Goal: Information Seeking & Learning: Learn about a topic

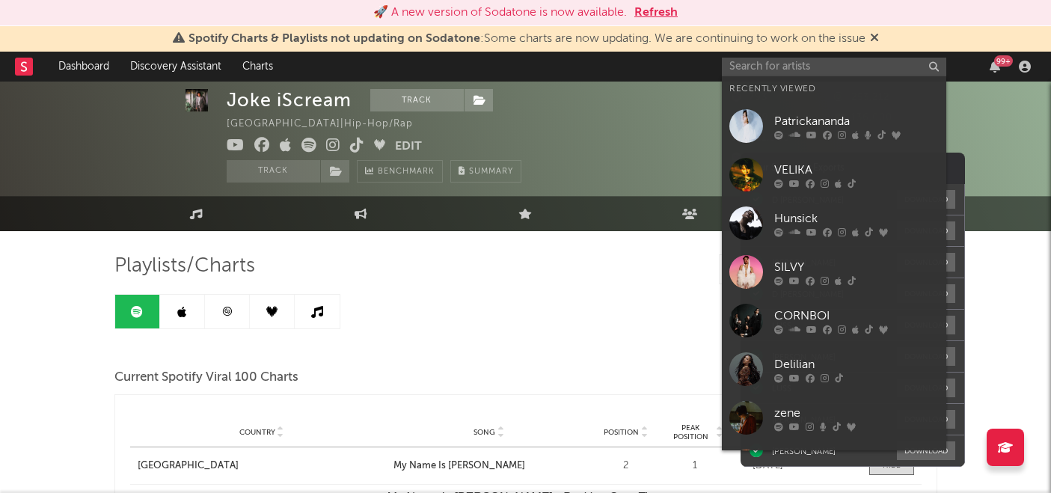
select select "1w"
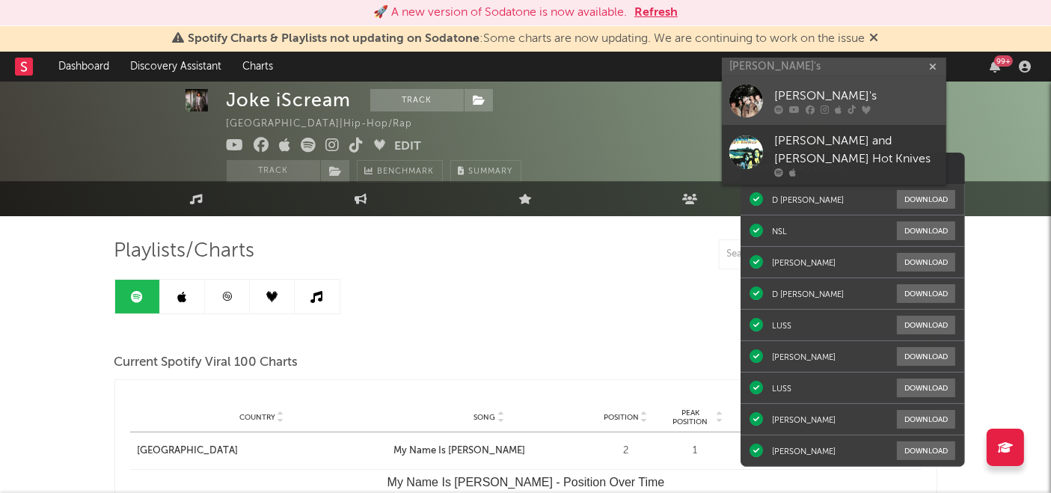
type input "[PERSON_NAME]'s"
click at [836, 86] on link "[PERSON_NAME]'s" at bounding box center [834, 100] width 224 height 49
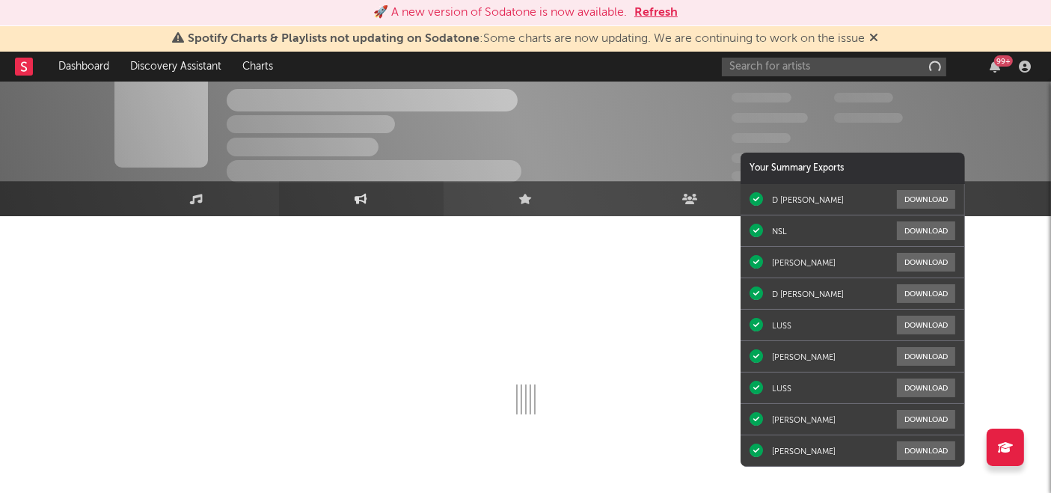
click at [365, 189] on link "Engagement" at bounding box center [361, 198] width 165 height 35
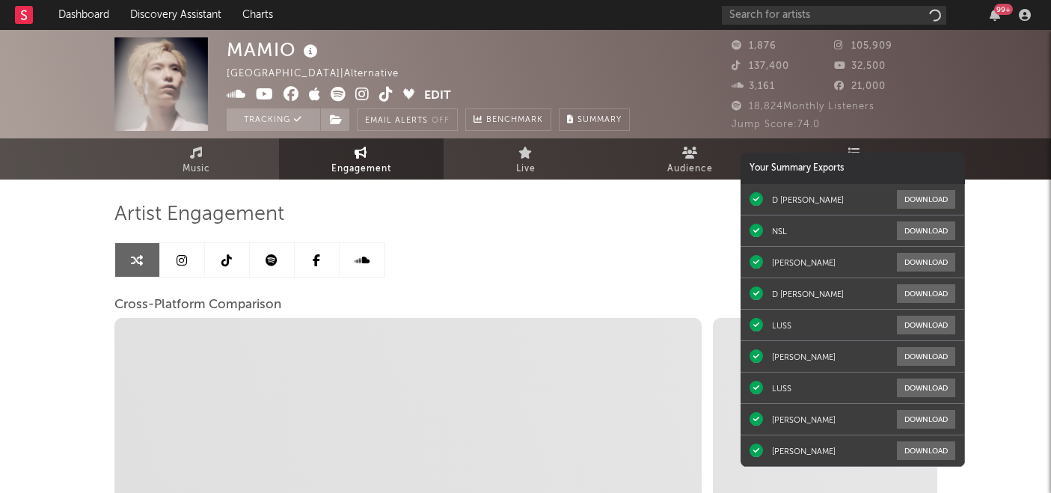
select select "1w"
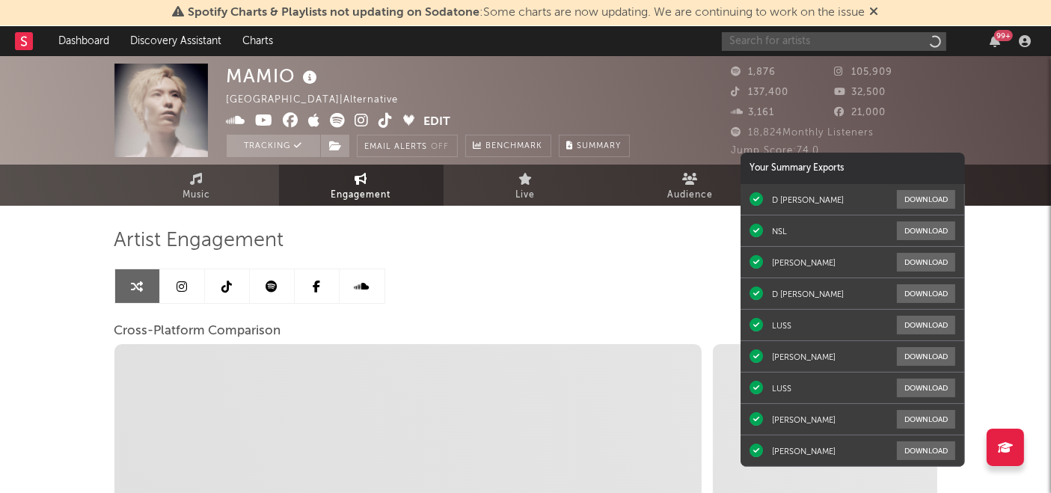
click at [747, 43] on input "text" at bounding box center [834, 41] width 224 height 19
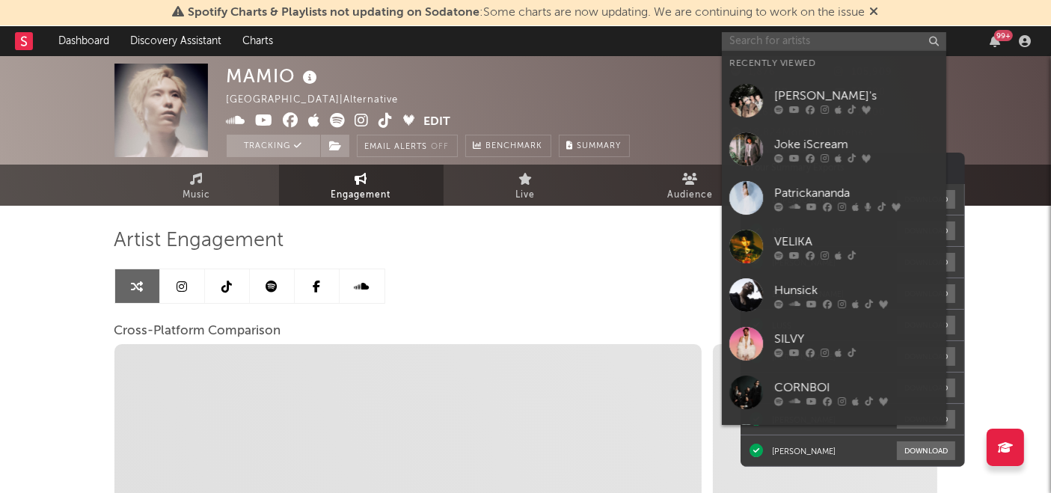
type input "a"
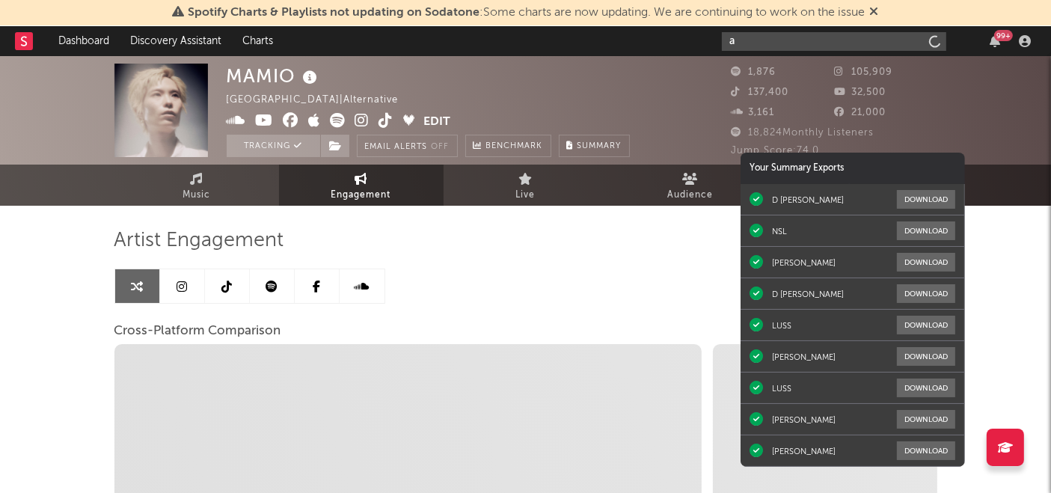
select select "1m"
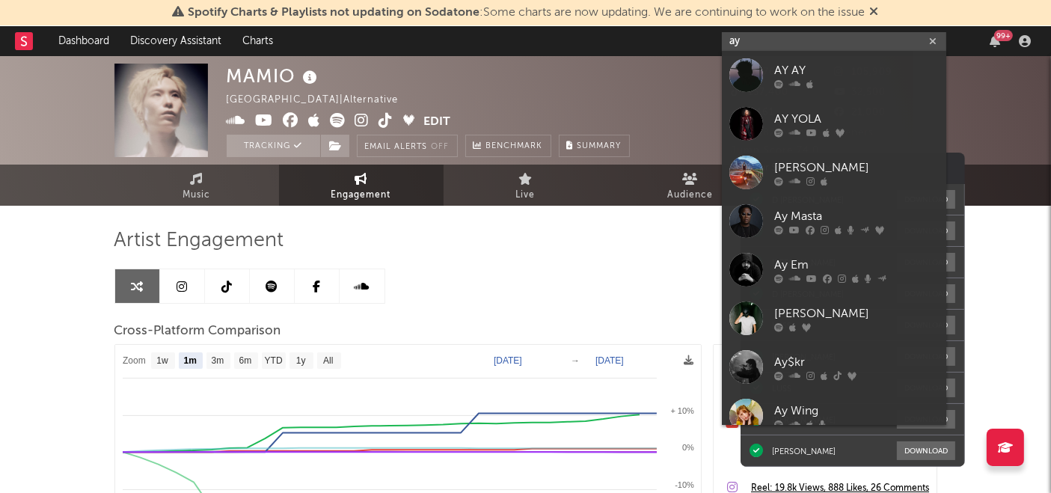
type input "ayl"
select select "1m"
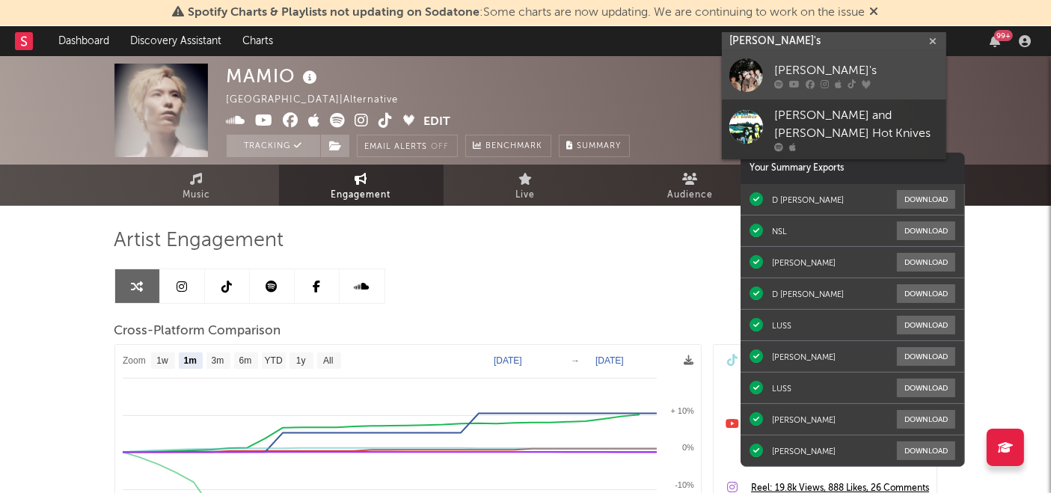
type input "[PERSON_NAME]'s"
click at [761, 73] on div at bounding box center [747, 75] width 34 height 34
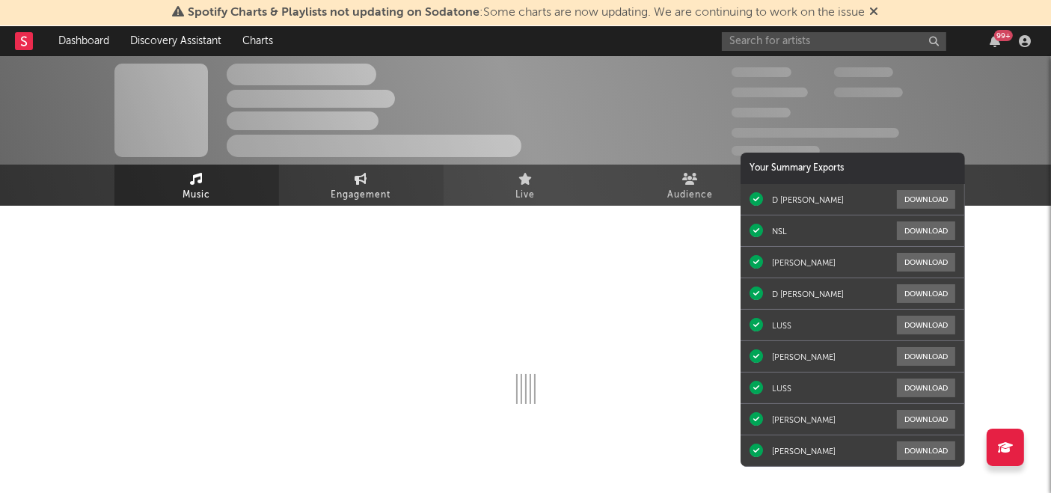
click at [348, 180] on link "Engagement" at bounding box center [361, 185] width 165 height 41
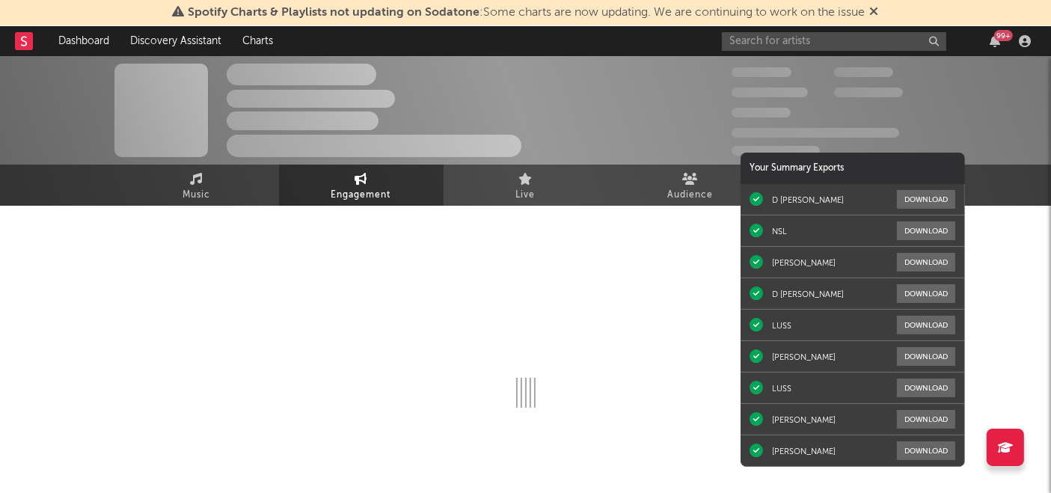
select select "1w"
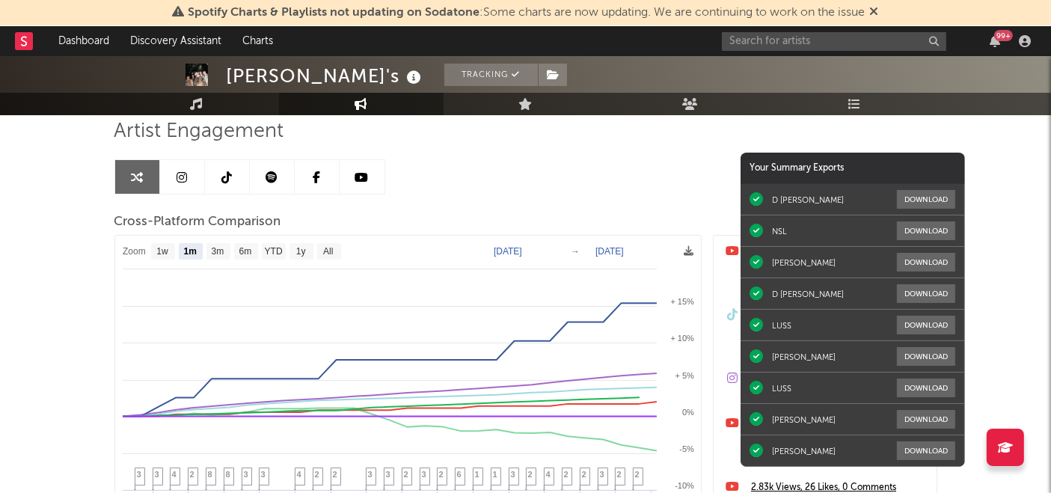
scroll to position [186, 0]
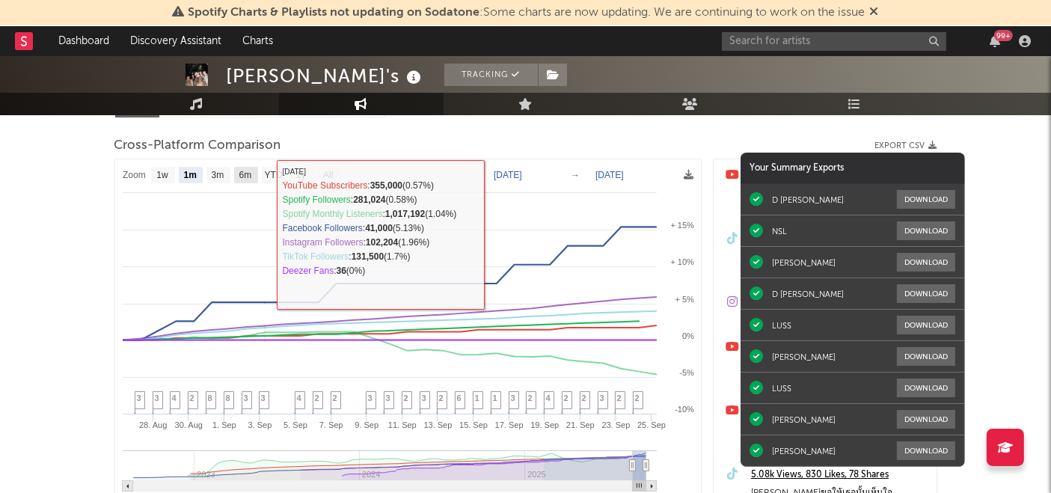
click at [243, 177] on text "6m" at bounding box center [245, 176] width 13 height 10
select select "6m"
type input "[DATE]"
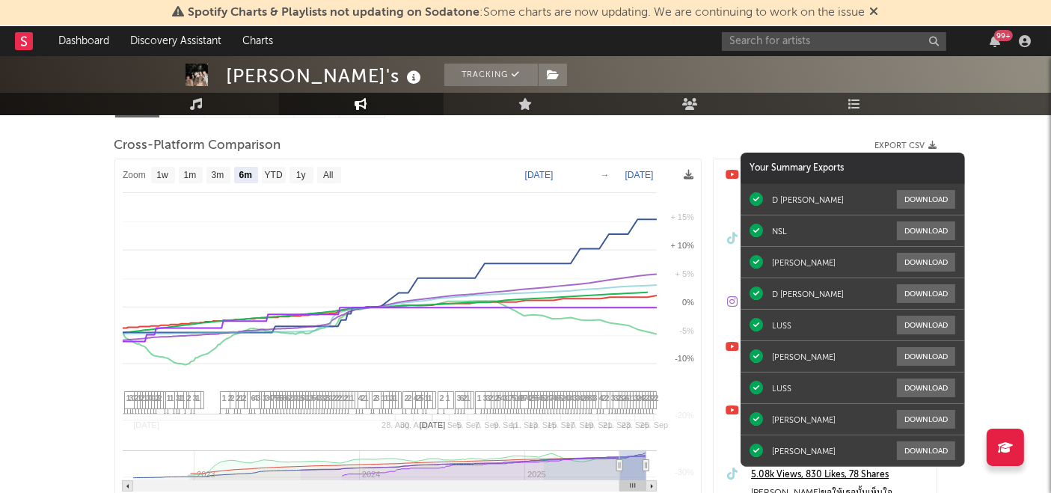
select select "6m"
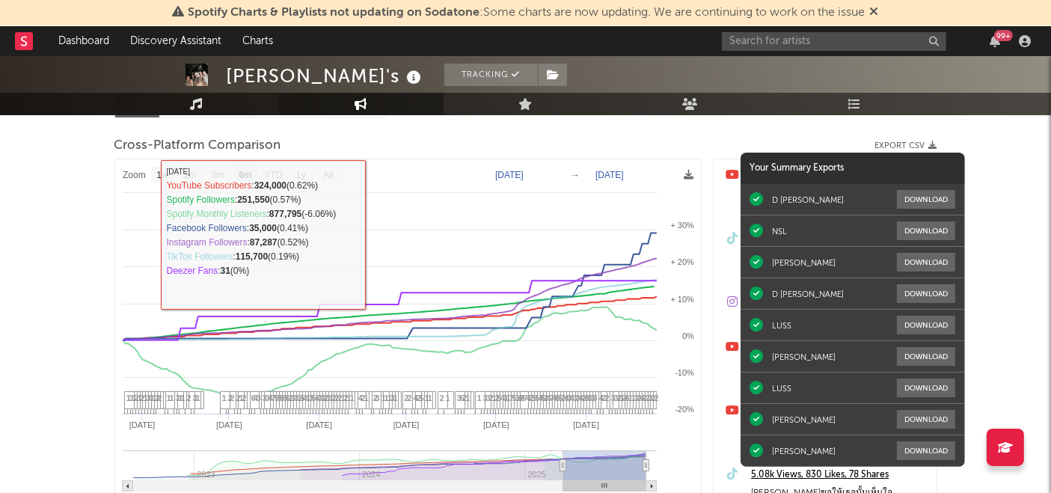
click at [207, 108] on link "Music" at bounding box center [196, 104] width 165 height 22
select select "6m"
